Goal: Information Seeking & Learning: Learn about a topic

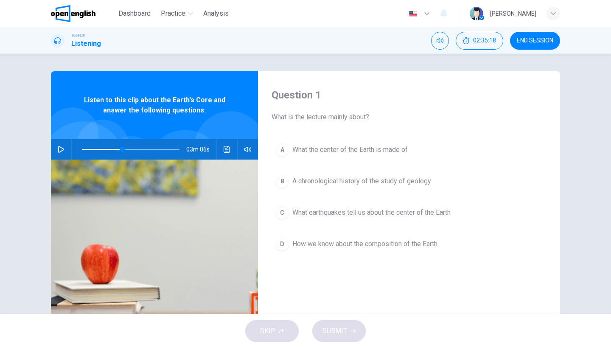
type input "**"
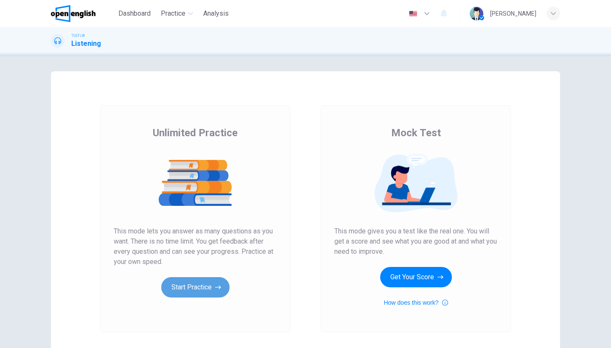
click at [210, 285] on button "Start Practice" at bounding box center [195, 287] width 68 height 20
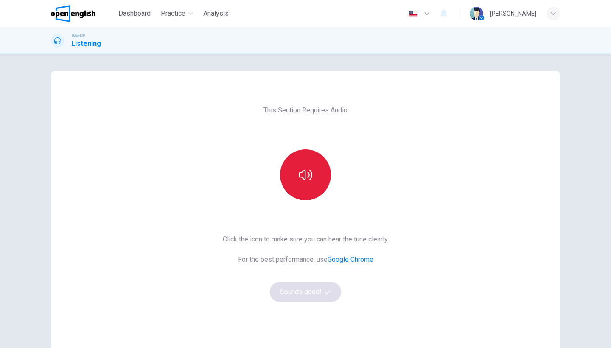
click at [311, 181] on icon "button" at bounding box center [306, 175] width 14 height 14
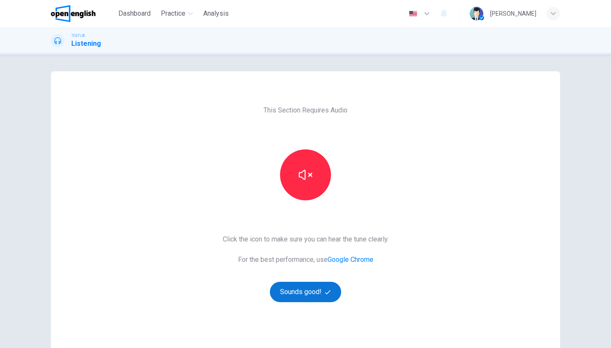
drag, startPoint x: 323, startPoint y: 278, endPoint x: 321, endPoint y: 292, distance: 14.1
click at [321, 294] on button "Sounds good!" at bounding box center [305, 292] width 71 height 20
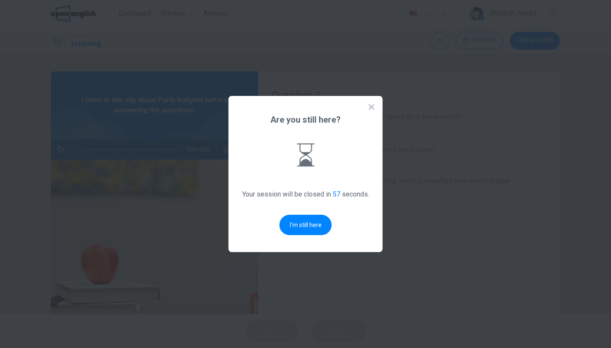
click at [293, 222] on button "I'm still here" at bounding box center [306, 225] width 52 height 20
click at [301, 227] on button "I'm still here" at bounding box center [306, 225] width 52 height 20
click at [306, 232] on button "I'm still here" at bounding box center [306, 225] width 52 height 20
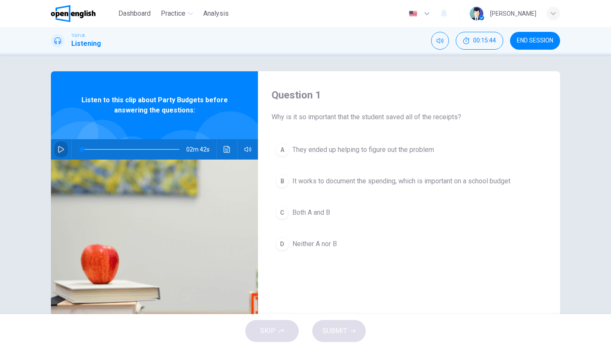
click at [60, 149] on icon "button" at bounding box center [61, 149] width 7 height 7
type input "*"
click at [297, 208] on span "Both A and B" at bounding box center [312, 213] width 38 height 10
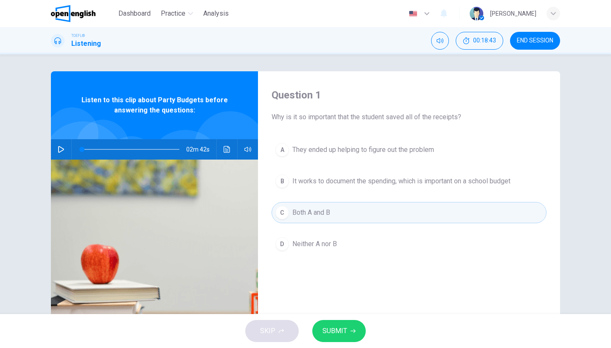
click at [338, 174] on button "B It works to document the spending, which is important on a school budget" at bounding box center [409, 181] width 275 height 21
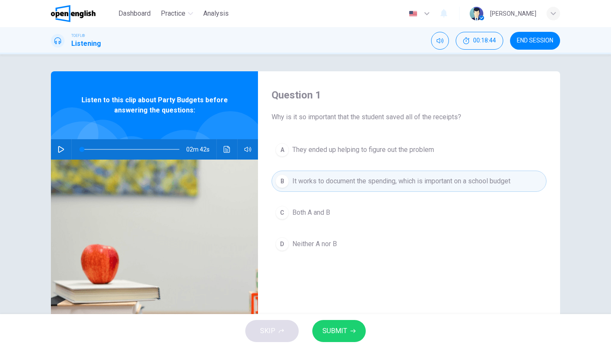
click at [327, 204] on button "C Both A and B" at bounding box center [409, 212] width 275 height 21
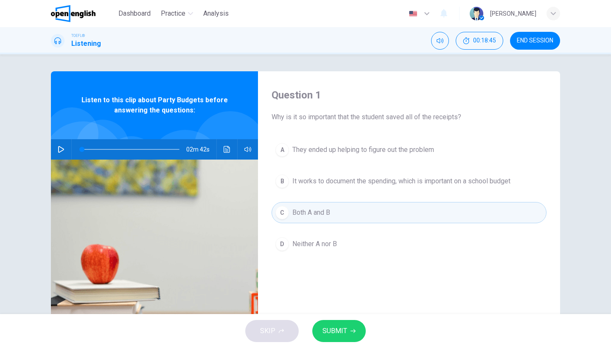
click at [339, 333] on span "SUBMIT" at bounding box center [335, 331] width 25 height 12
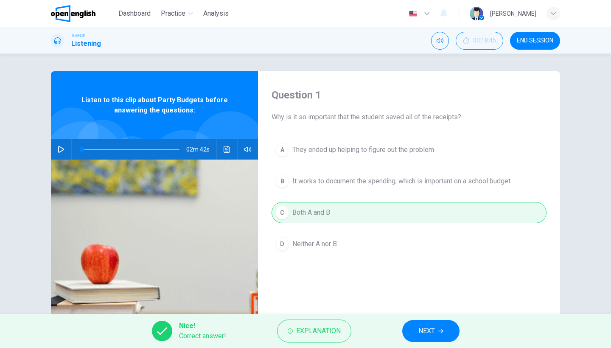
click at [410, 332] on button "NEXT" at bounding box center [430, 331] width 57 height 22
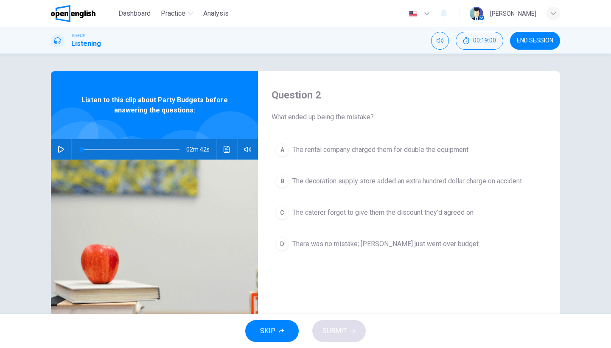
click at [395, 237] on button "D There was no mistake; [PERSON_NAME] just went over budget" at bounding box center [409, 244] width 275 height 21
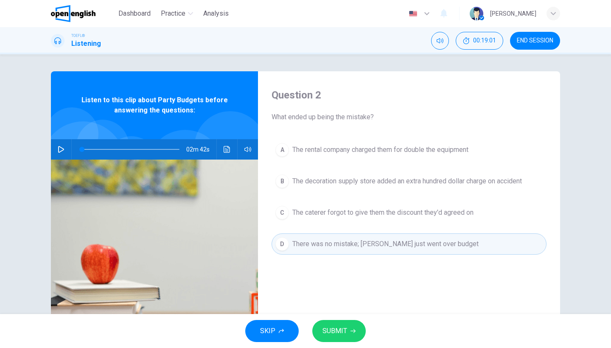
click at [346, 332] on span "SUBMIT" at bounding box center [335, 331] width 25 height 12
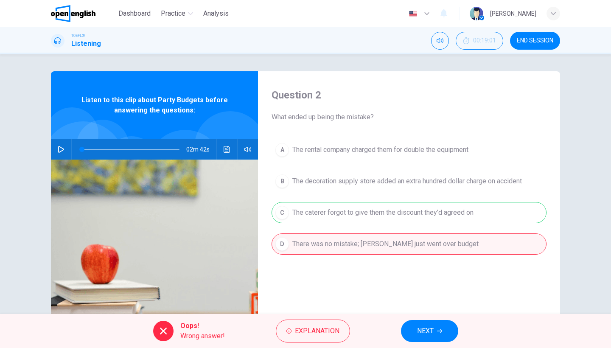
click at [450, 330] on button "NEXT" at bounding box center [429, 331] width 57 height 22
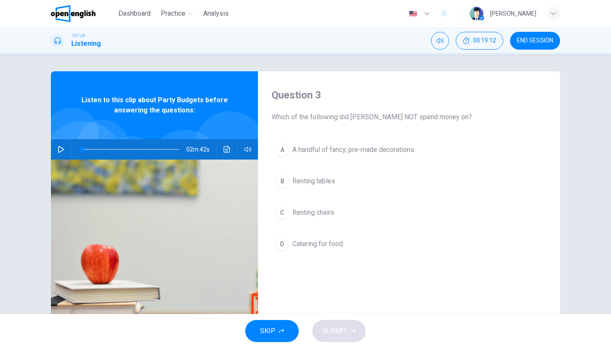
click at [320, 240] on span "Catering for food" at bounding box center [318, 244] width 51 height 10
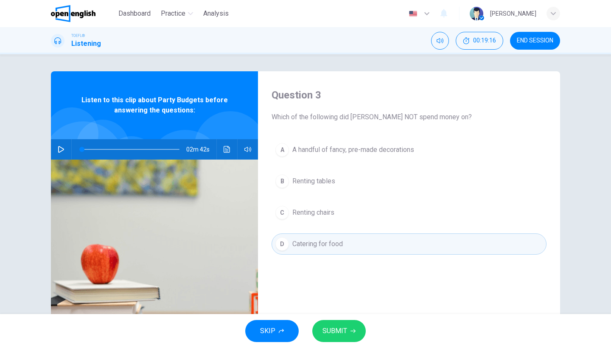
click at [337, 324] on button "SUBMIT" at bounding box center [338, 331] width 53 height 22
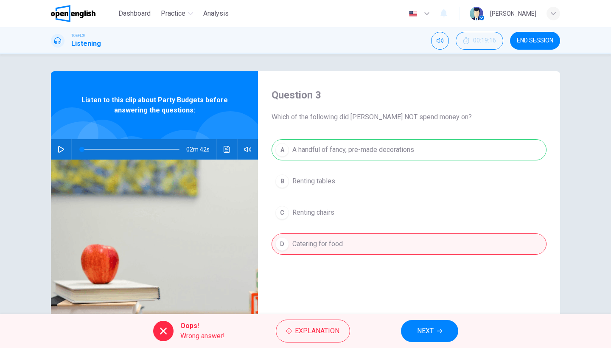
click at [416, 330] on button "NEXT" at bounding box center [429, 331] width 57 height 22
click at [416, 330] on div "Oops! Wrong answer! Explanation NEXT" at bounding box center [305, 331] width 611 height 34
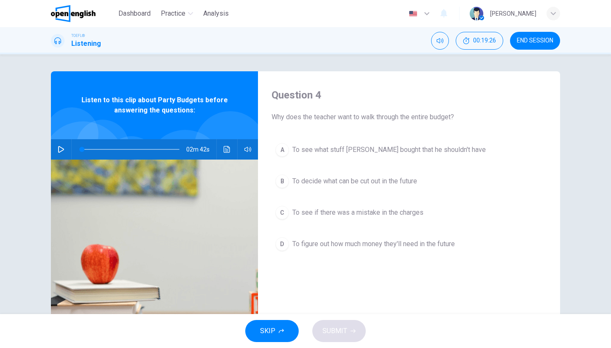
click at [405, 246] on span "To figure out how much money they'll need in the future" at bounding box center [374, 244] width 163 height 10
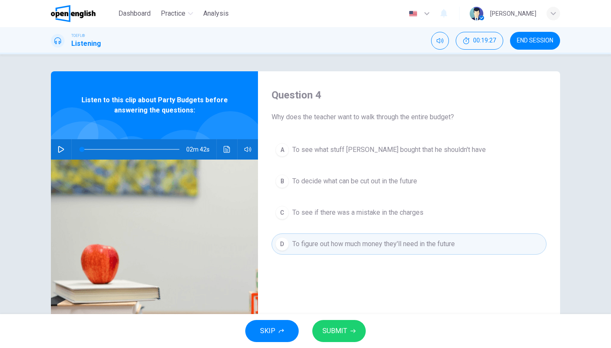
click at [356, 325] on button "SUBMIT" at bounding box center [338, 331] width 53 height 22
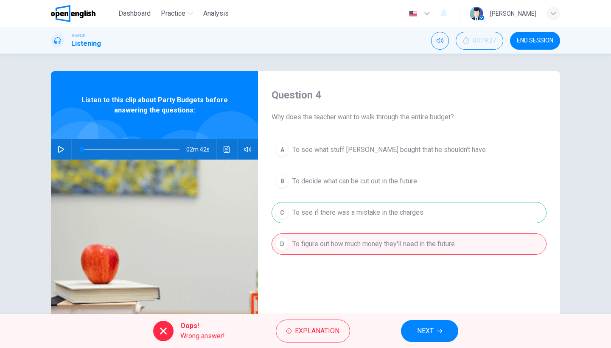
click at [435, 329] on button "NEXT" at bounding box center [429, 331] width 57 height 22
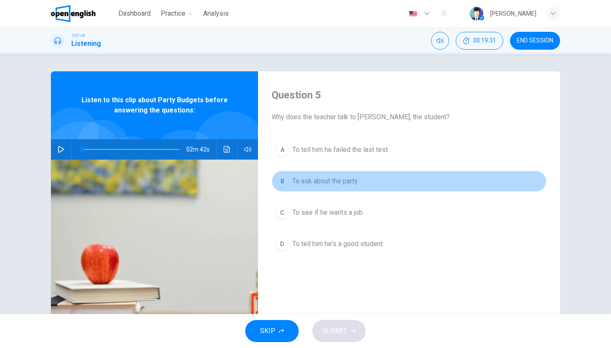
click at [343, 186] on span "To ask about the party" at bounding box center [325, 181] width 65 height 10
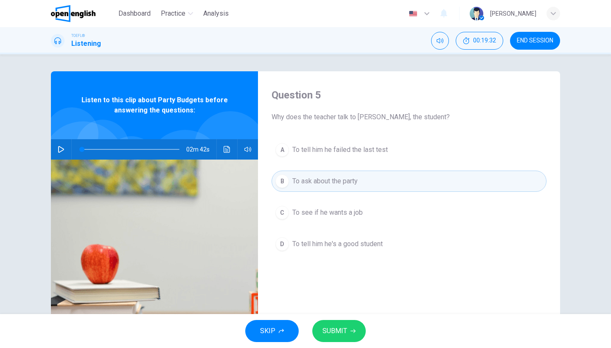
click at [351, 331] on icon "button" at bounding box center [353, 331] width 5 height 5
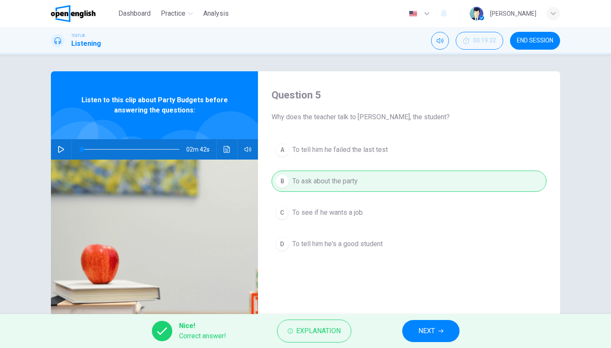
click at [435, 332] on span "NEXT" at bounding box center [427, 331] width 17 height 12
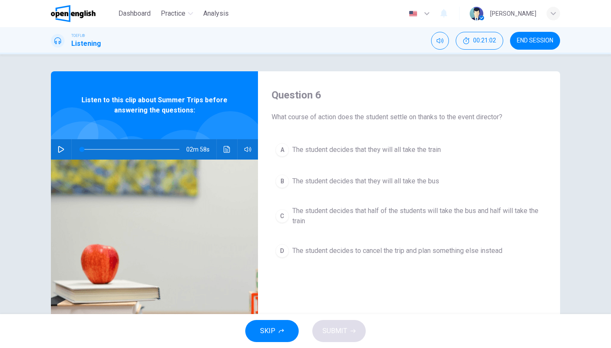
click at [65, 148] on button "button" at bounding box center [61, 149] width 14 height 20
type input "**"
click at [60, 149] on button "button" at bounding box center [61, 149] width 14 height 20
click at [64, 147] on button "button" at bounding box center [61, 149] width 14 height 20
type input "*"
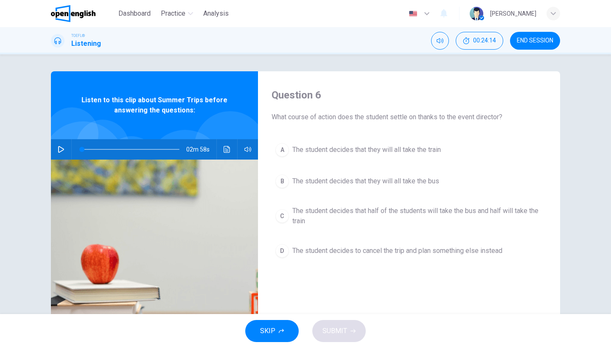
click at [459, 208] on span "The student decides that half of the students will take the bus and half will t…" at bounding box center [418, 216] width 250 height 20
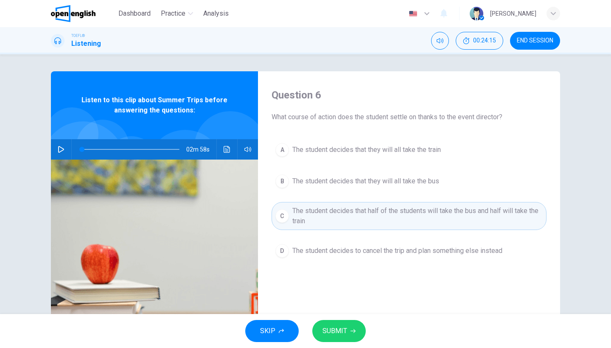
click at [348, 325] on button "SUBMIT" at bounding box center [338, 331] width 53 height 22
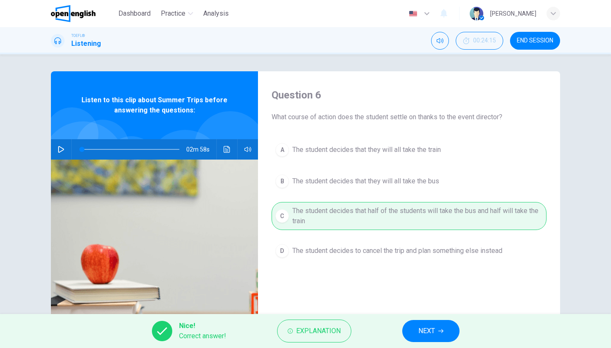
click at [439, 329] on icon "button" at bounding box center [441, 331] width 5 height 5
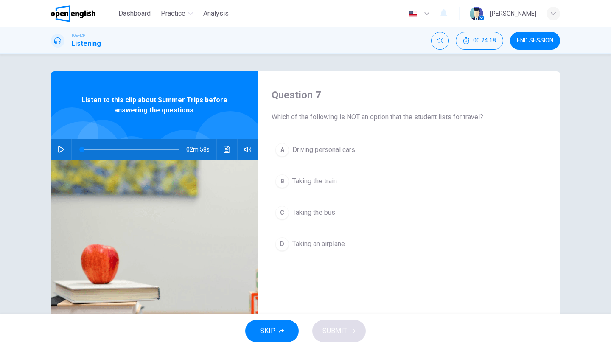
click at [350, 148] on span "Driving personal cars" at bounding box center [324, 150] width 63 height 10
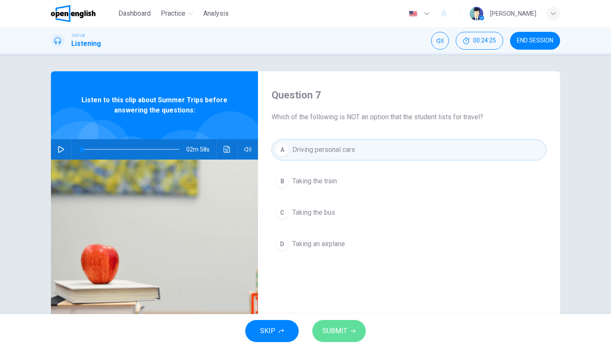
click at [348, 335] on button "SUBMIT" at bounding box center [338, 331] width 53 height 22
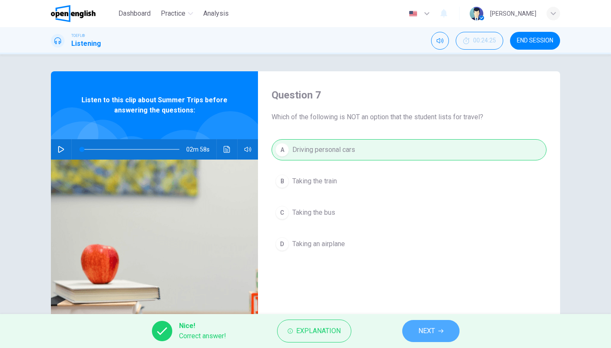
click at [419, 330] on span "NEXT" at bounding box center [427, 331] width 17 height 12
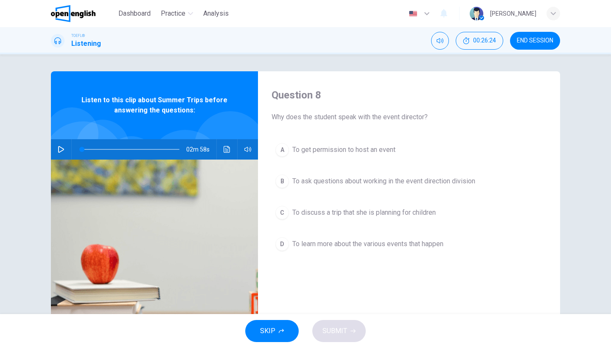
click at [391, 214] on span "To discuss a trip that she is planning for children" at bounding box center [365, 213] width 144 height 10
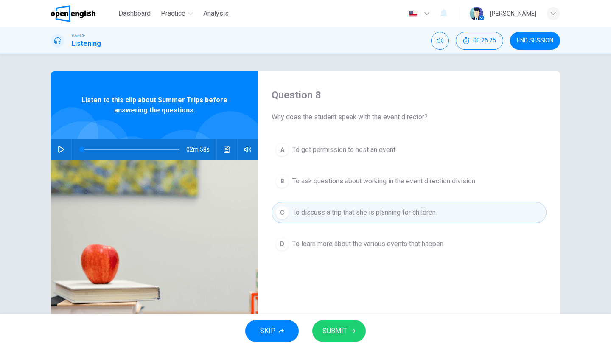
click at [349, 328] on button "SUBMIT" at bounding box center [338, 331] width 53 height 22
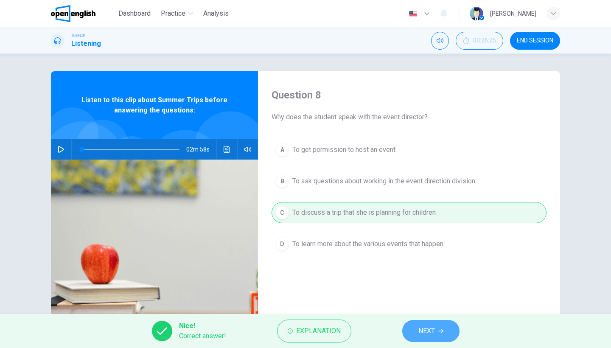
click at [426, 331] on span "NEXT" at bounding box center [427, 331] width 17 height 12
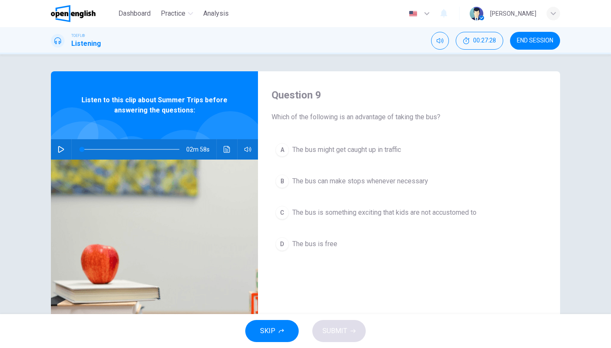
click at [403, 180] on span "The bus can make stops whenever necessary" at bounding box center [361, 181] width 136 height 10
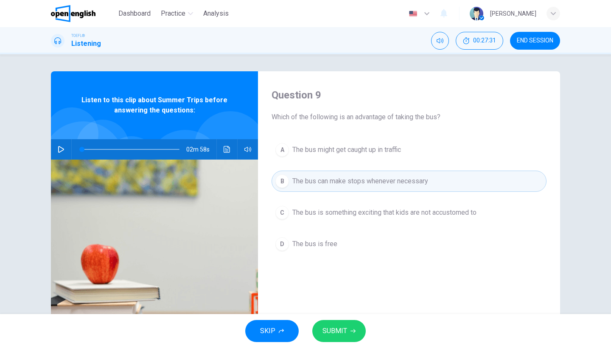
click at [352, 329] on icon "button" at bounding box center [353, 331] width 5 height 5
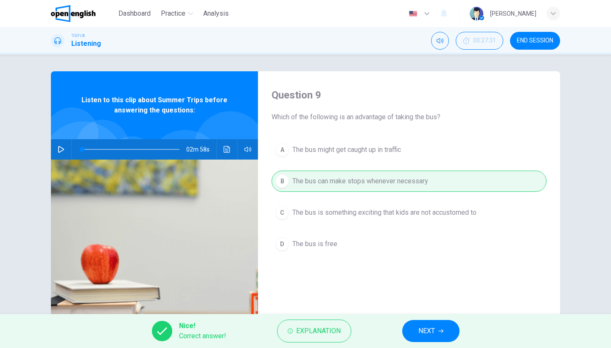
click at [410, 325] on button "NEXT" at bounding box center [430, 331] width 57 height 22
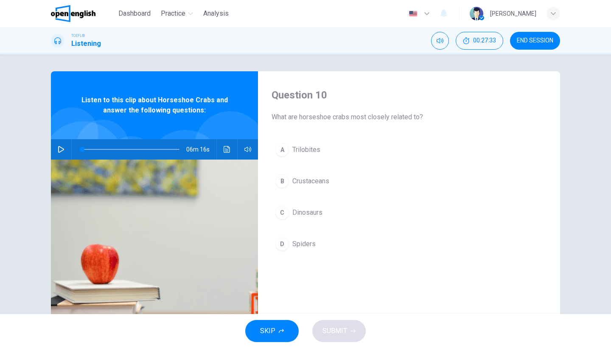
click at [543, 40] on span "END SESSION" at bounding box center [535, 40] width 37 height 7
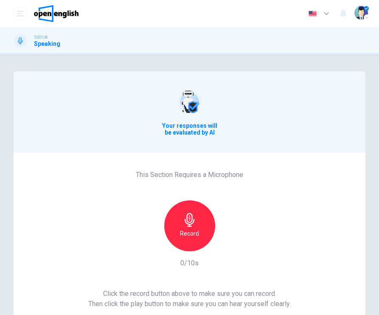
click at [183, 213] on div "Record" at bounding box center [189, 225] width 51 height 51
click at [376, 169] on div "Your responses will be evaluated by AI This Section Requires a Microphone Recor…" at bounding box center [189, 227] width 379 height 312
click at [377, 172] on div "Your responses will be evaluated by AI This Section Requires a Microphone Recor…" at bounding box center [189, 227] width 379 height 312
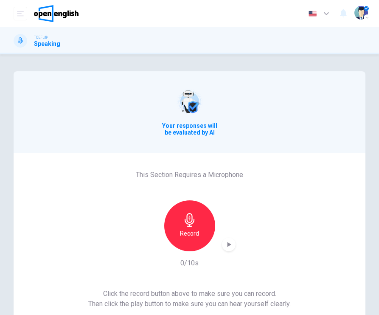
click at [377, 174] on div "Your responses will be evaluated by AI This Section Requires a Microphone Recor…" at bounding box center [189, 227] width 379 height 312
click at [377, 175] on div "Your responses will be evaluated by AI This Section Requires a Microphone Recor…" at bounding box center [189, 184] width 379 height 261
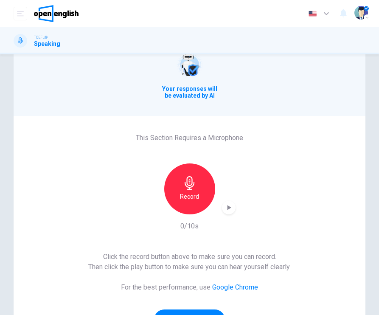
scroll to position [37, 0]
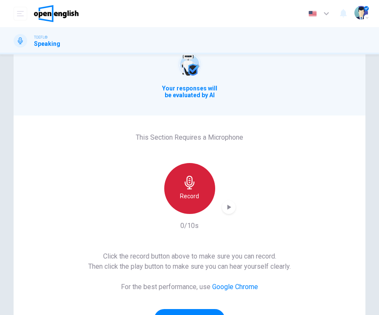
click at [177, 173] on div "Record" at bounding box center [189, 188] width 51 height 51
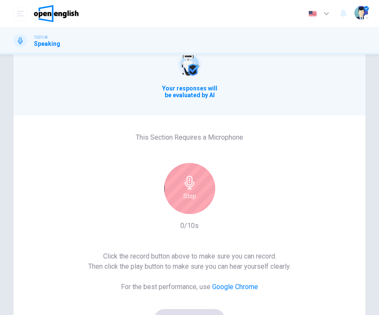
click at [177, 173] on div "Stop" at bounding box center [189, 188] width 51 height 51
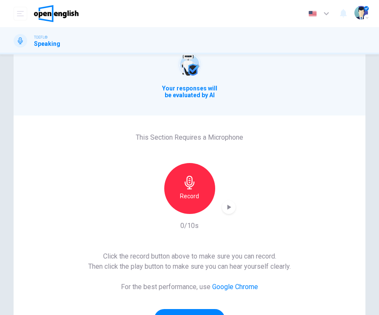
click at [227, 204] on icon "button" at bounding box center [229, 207] width 8 height 8
click at [191, 183] on icon "button" at bounding box center [190, 183] width 10 height 14
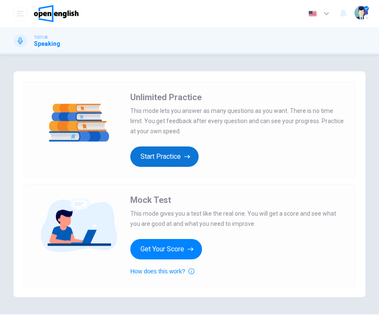
click at [156, 153] on button "Start Practice" at bounding box center [164, 156] width 68 height 20
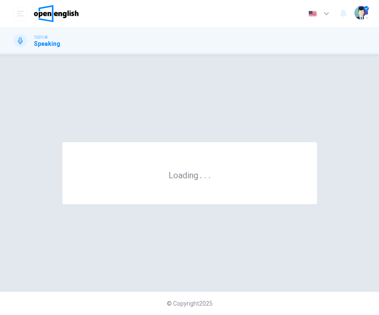
click at [156, 153] on div "Loading . . ." at bounding box center [189, 173] width 255 height 62
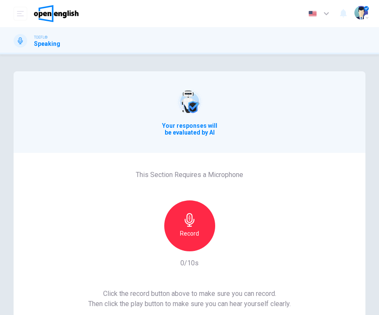
click at [179, 217] on div "Record" at bounding box center [189, 225] width 51 height 51
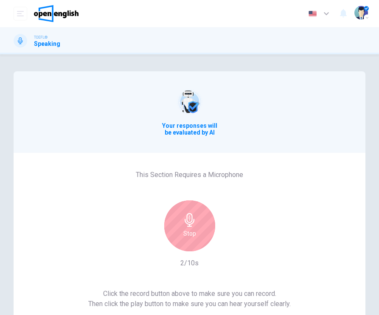
drag, startPoint x: 376, startPoint y: 164, endPoint x: 378, endPoint y: 184, distance: 20.1
click at [378, 184] on div "Your responses will be evaluated by AI This Section Requires a Microphone Stop …" at bounding box center [189, 184] width 379 height 261
click at [168, 224] on div "Stop" at bounding box center [189, 225] width 51 height 51
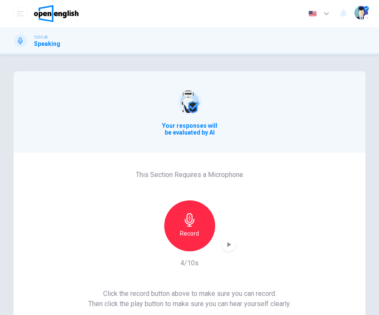
drag, startPoint x: 376, startPoint y: 159, endPoint x: 376, endPoint y: 165, distance: 6.0
click at [376, 165] on div "Your responses will be evaluated by AI This Section Requires a Microphone Recor…" at bounding box center [189, 227] width 379 height 312
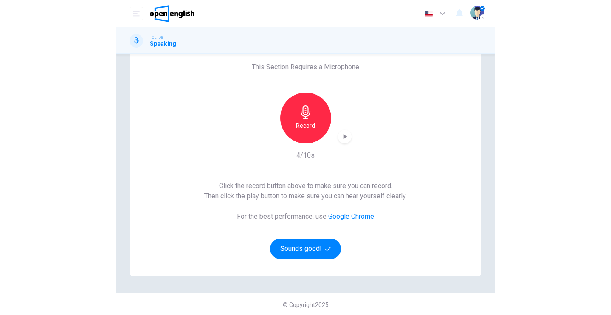
scroll to position [109, 0]
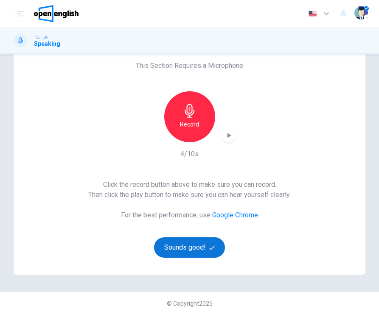
click at [187, 250] on button "Sounds good!" at bounding box center [189, 247] width 71 height 20
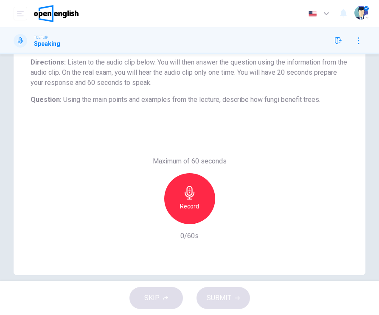
click at [377, 125] on div "Question 1 Question Type : Integrated 4 Directions : Listen to the audio clip b…" at bounding box center [189, 118] width 379 height 313
click at [377, 124] on div "Question 1 Question Type : Integrated 4 Directions : Listen to the audio clip b…" at bounding box center [189, 118] width 379 height 313
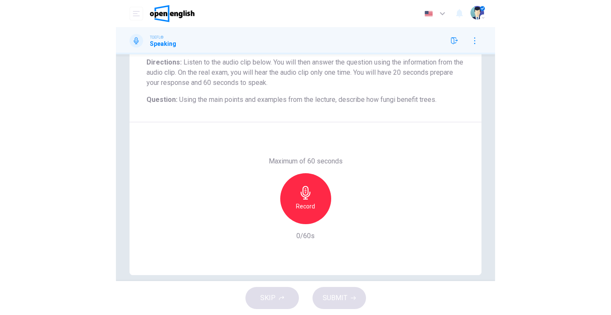
scroll to position [102, 0]
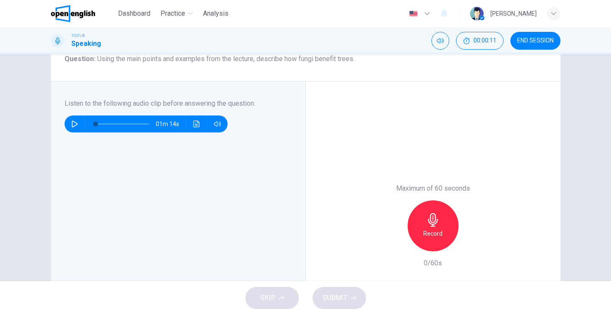
drag, startPoint x: 606, startPoint y: 133, endPoint x: 607, endPoint y: 123, distance: 10.7
click at [379, 123] on div "Question 1 Question Type : Integrated 4 Directions : Listen to the audio clip b…" at bounding box center [305, 167] width 611 height 227
drag, startPoint x: 608, startPoint y: 122, endPoint x: 608, endPoint y: 101, distance: 20.4
click at [379, 101] on div "Question 1 Question Type : Integrated 4 Directions : Listen to the audio clip b…" at bounding box center [305, 167] width 611 height 227
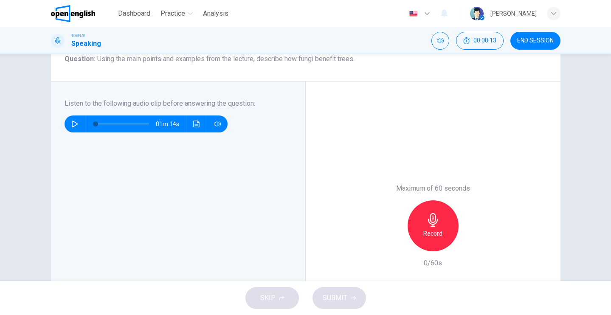
click at [379, 101] on div "Question 1 Question Type : Integrated 4 Directions : Listen to the audio clip b…" at bounding box center [305, 167] width 611 height 227
click at [379, 119] on div "Maximum of 60 seconds Record 0/60s" at bounding box center [433, 226] width 255 height 289
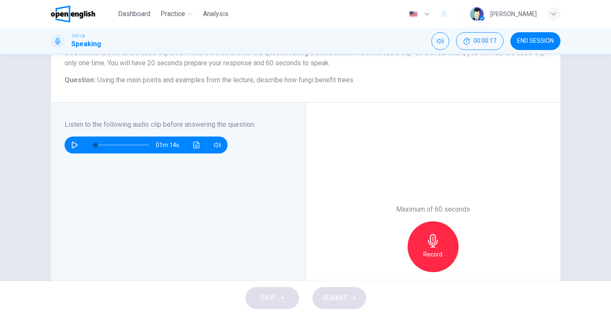
scroll to position [83, 0]
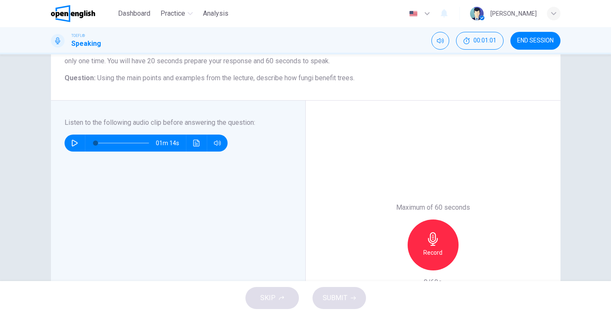
click at [73, 136] on button "button" at bounding box center [75, 143] width 14 height 17
click at [70, 146] on button "button" at bounding box center [75, 143] width 14 height 17
type input "*"
click at [379, 240] on div "Record" at bounding box center [433, 244] width 51 height 51
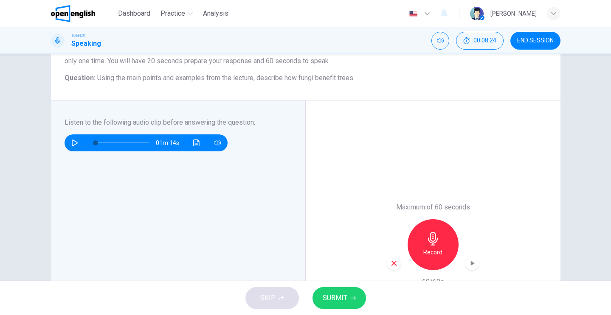
click at [348, 290] on button "SUBMIT" at bounding box center [338, 298] width 53 height 22
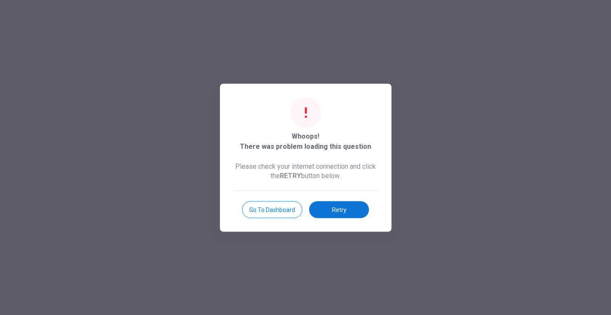
click at [332, 208] on button "Retry" at bounding box center [339, 209] width 60 height 17
click at [332, 208] on div "Evaluation Grade 3/4 Your Response Your Feedback Sample Response 01m 01s Transl…" at bounding box center [433, 245] width 221 height 255
click at [281, 207] on button "Go to Dashboard" at bounding box center [272, 209] width 60 height 17
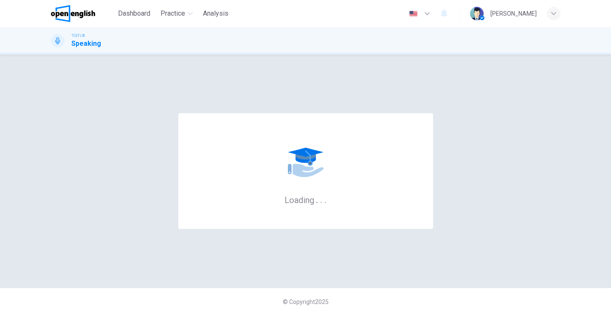
scroll to position [0, 0]
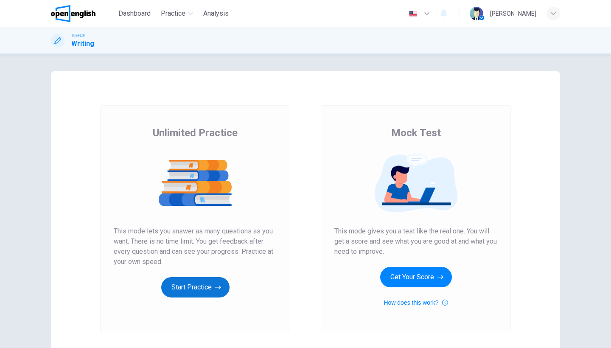
click at [198, 289] on button "Start Practice" at bounding box center [195, 287] width 68 height 20
